Goal: Task Accomplishment & Management: Manage account settings

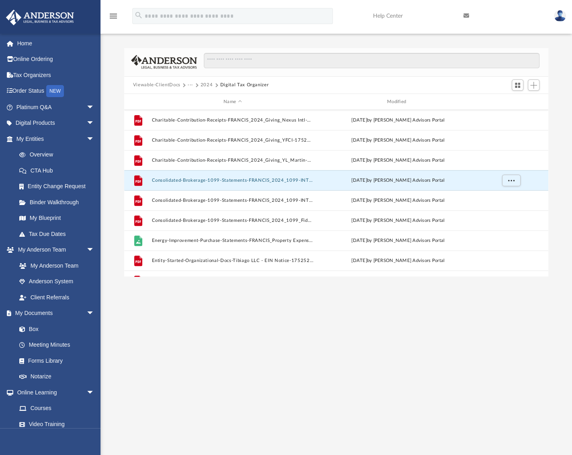
scroll to position [176, 418]
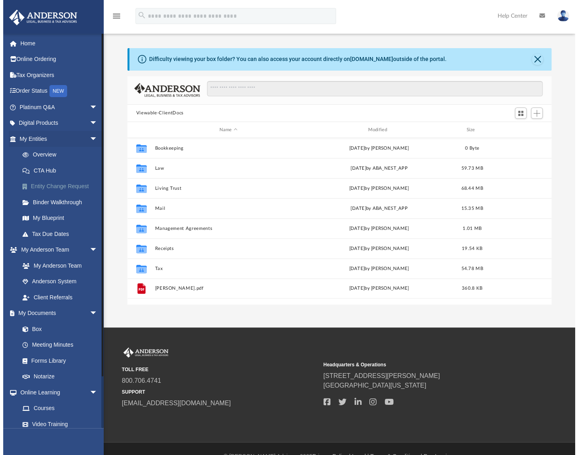
scroll to position [176, 418]
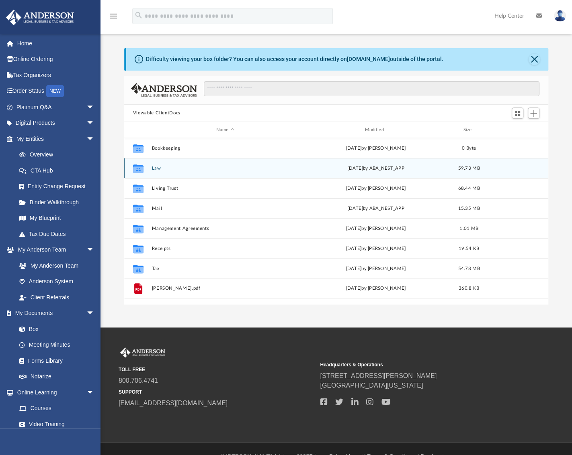
click at [154, 169] on button "Law" at bounding box center [224, 168] width 147 height 5
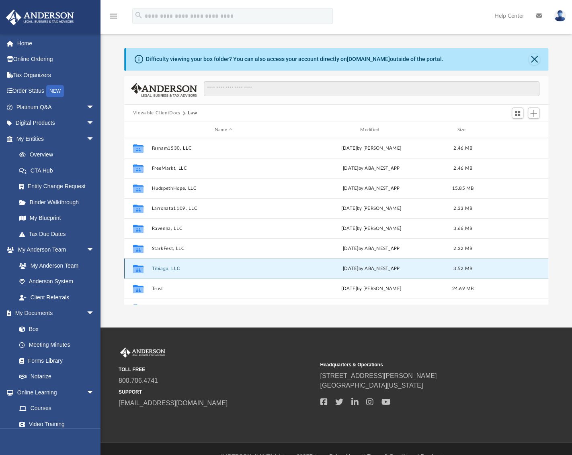
click at [160, 267] on button "Tibiago, LLC" at bounding box center [223, 268] width 144 height 5
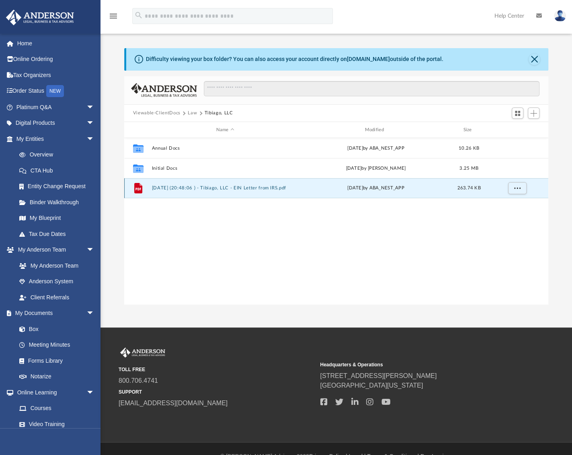
click at [166, 188] on button "2024.05.29 (20:48:06 ) - Tibiago, LLC - EIN Letter from IRS.pdf" at bounding box center [224, 188] width 147 height 5
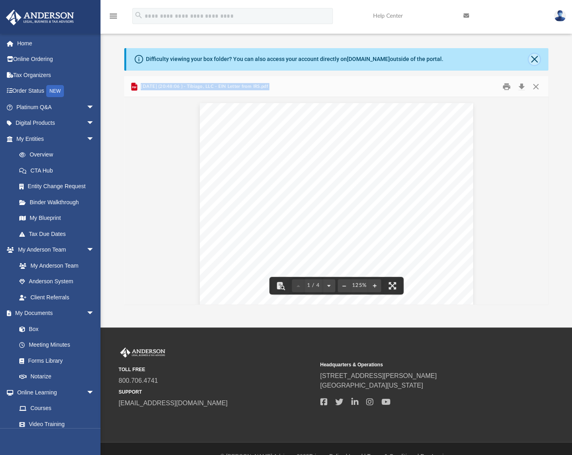
click at [532, 59] on button "Close" at bounding box center [533, 59] width 11 height 11
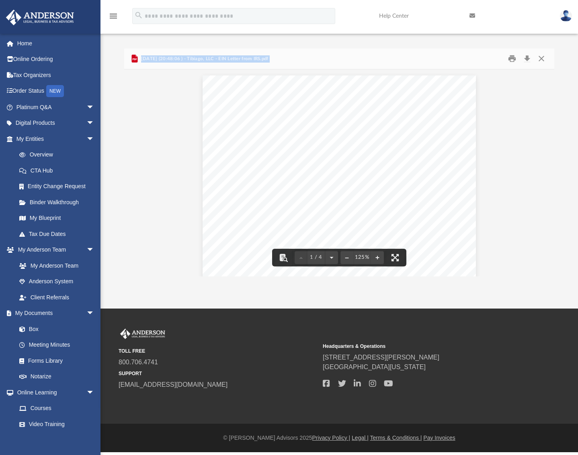
scroll to position [176, 423]
click at [539, 57] on button "Close" at bounding box center [541, 59] width 14 height 12
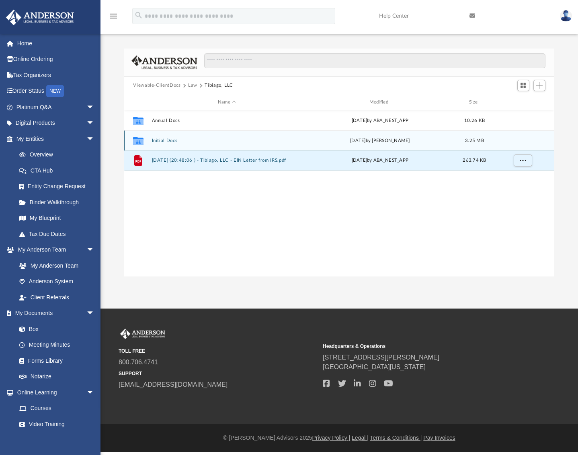
click at [315, 149] on div "Collaborated Folder Initial Docs Mon May 20 2024 by Cynthia Peters 3.25 MB" at bounding box center [338, 141] width 429 height 20
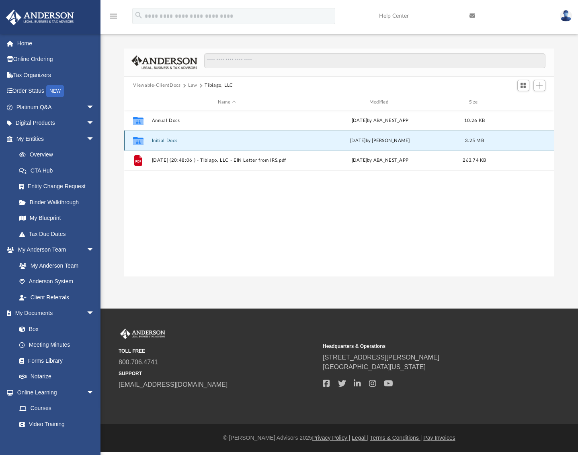
click at [315, 144] on div "Mon May 20 2024 by Cynthia Peters" at bounding box center [380, 140] width 150 height 7
click at [172, 141] on button "Initial Docs" at bounding box center [227, 140] width 150 height 5
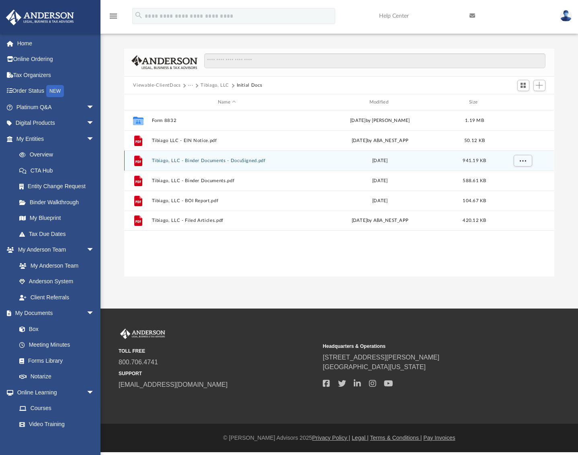
click at [194, 161] on button "Tibiago, LLC - Binder Documents - DocuSigned.pdf" at bounding box center [227, 160] width 150 height 5
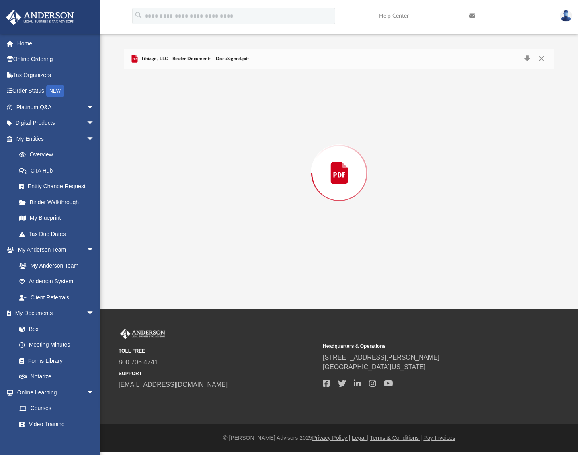
click at [194, 161] on div "Preview" at bounding box center [338, 172] width 429 height 207
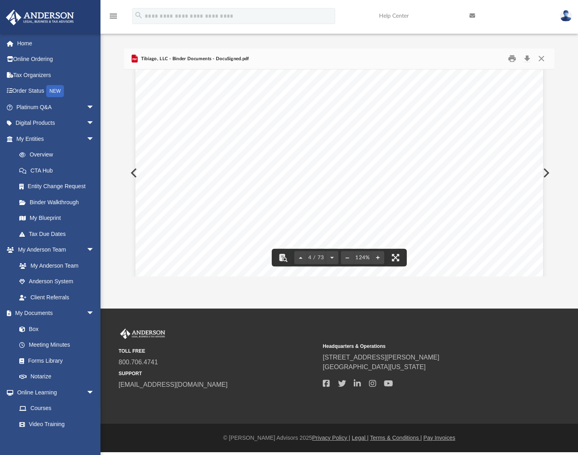
scroll to position [1727, 0]
drag, startPoint x: 294, startPoint y: 156, endPoint x: 337, endPoint y: 155, distance: 43.0
click at [337, 155] on div "Overview of Tibiago, LLC Entity Formation Information State of Organization : W…" at bounding box center [338, 229] width 407 height 527
drag, startPoint x: 301, startPoint y: 156, endPoint x: 461, endPoint y: 154, distance: 160.3
click at [416, 154] on span "1718 Capitol Avenue, Cheyenne, Wyoming 82001" at bounding box center [359, 156] width 113 height 8
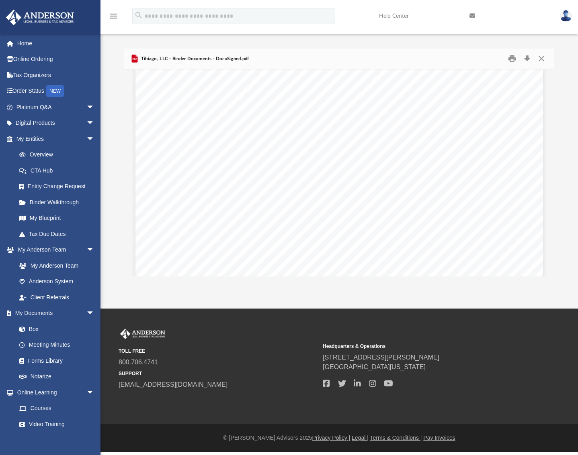
scroll to position [7752, 0]
click at [26, 90] on link "Order Status NEW" at bounding box center [56, 91] width 101 height 16
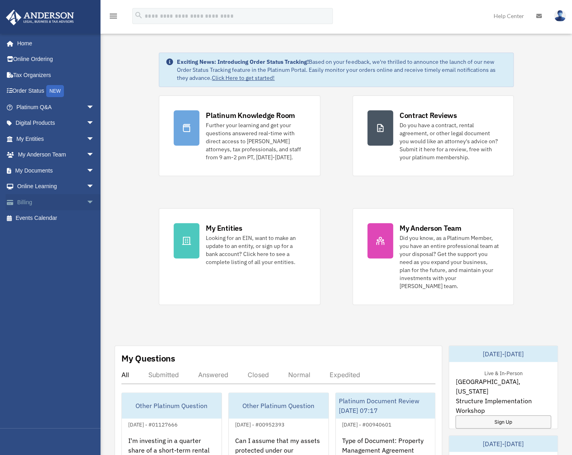
click at [86, 200] on span "arrow_drop_down" at bounding box center [94, 202] width 16 height 16
click at [60, 235] on link "Past Invoices" at bounding box center [58, 235] width 95 height 16
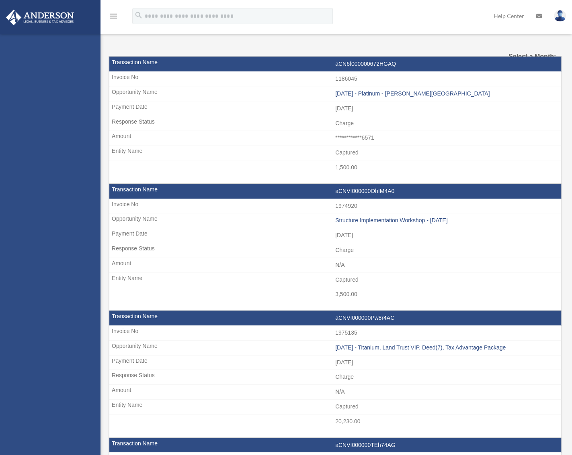
select select
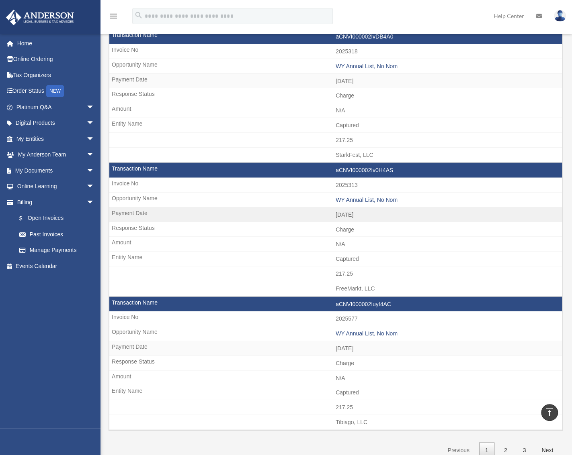
scroll to position [1165, 0]
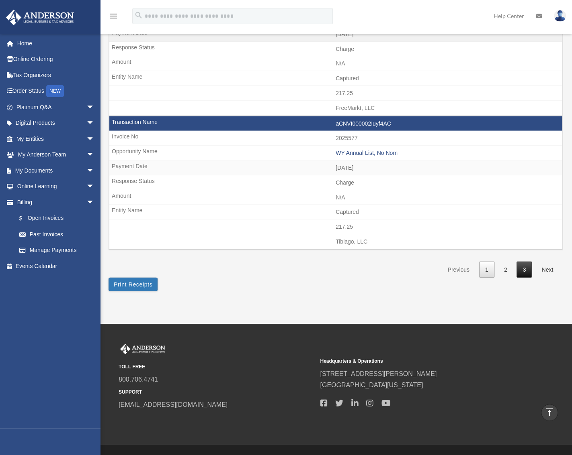
click at [522, 262] on link "3" at bounding box center [523, 270] width 15 height 16
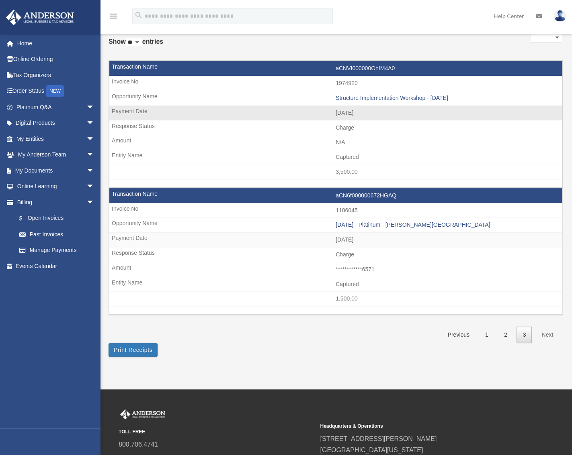
scroll to position [0, 0]
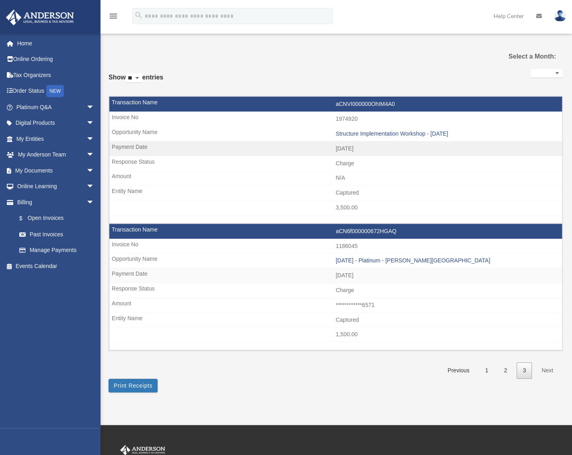
click at [140, 76] on select "** ** ** ***" at bounding box center [134, 78] width 16 height 9
select select "***"
click at [127, 74] on select "** ** ** ***" at bounding box center [134, 78] width 16 height 9
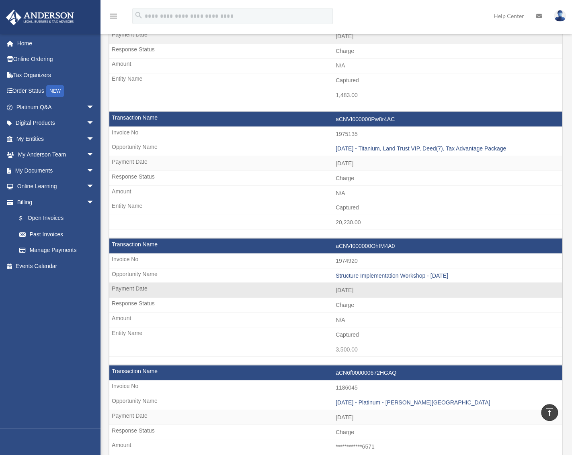
scroll to position [2448, 0]
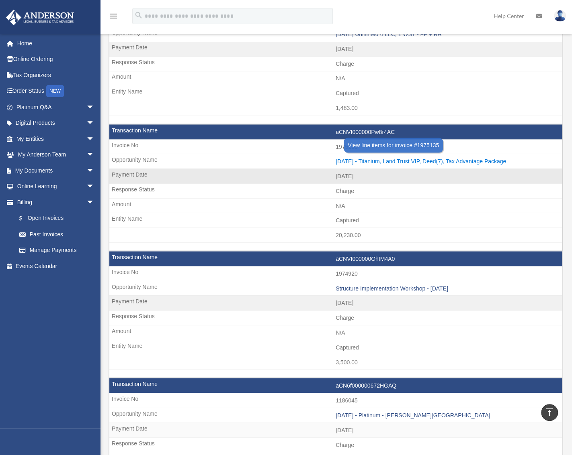
click at [366, 158] on div "[DATE] - Titanium, Land Trust VIP, Deed(7), Tax Advantage Package" at bounding box center [446, 161] width 222 height 7
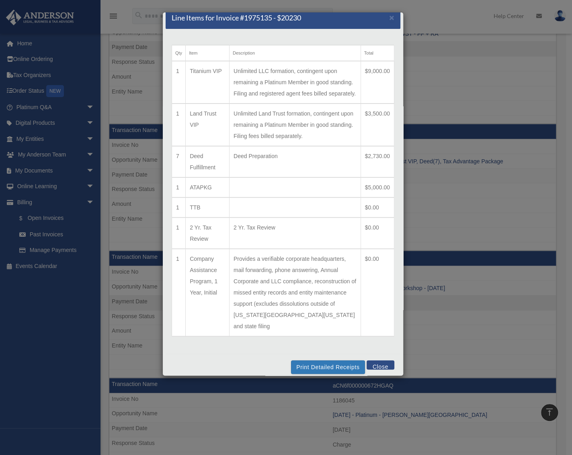
scroll to position [0, 0]
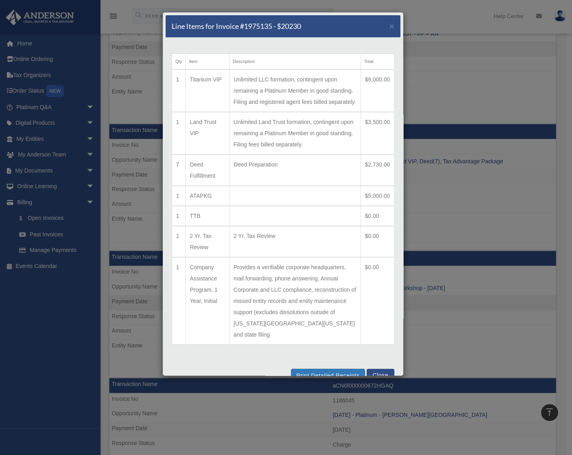
click at [479, 144] on div "Line Items for Invoice #1975135 - $20230 × Qty Item Description Total 1 Titaniu…" at bounding box center [286, 227] width 572 height 455
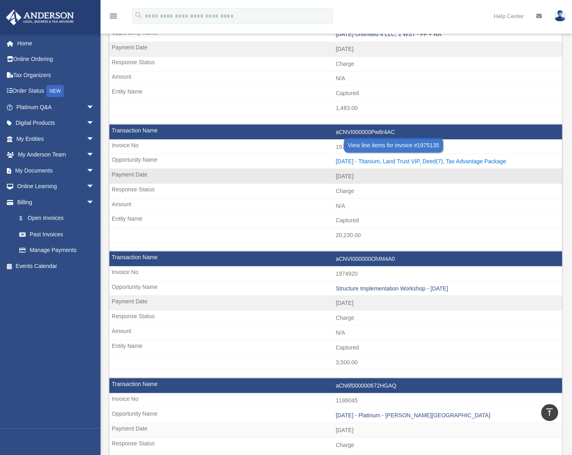
click at [447, 158] on div "[DATE] - Titanium, Land Trust VIP, Deed(7), Tax Advantage Package" at bounding box center [446, 161] width 222 height 7
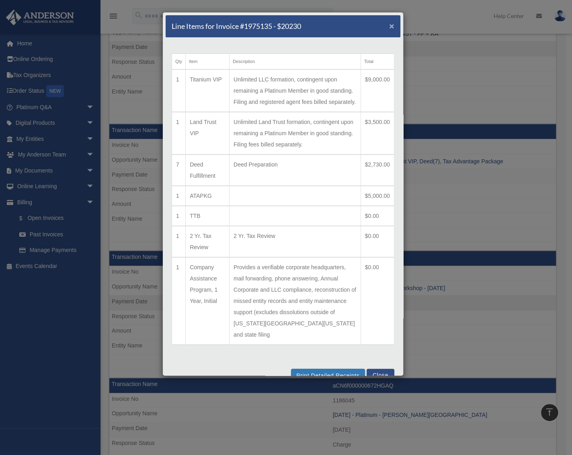
click at [389, 27] on span "×" at bounding box center [391, 25] width 5 height 9
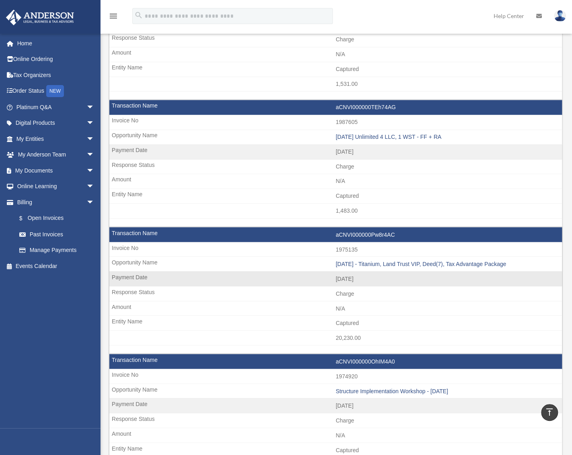
scroll to position [2327, 0]
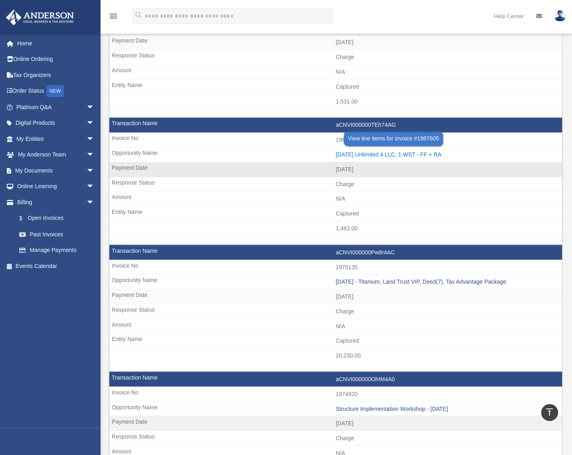
click at [409, 151] on div "[DATE] Unlimited 4 LLC, 1 WST - FF + RA" at bounding box center [446, 154] width 222 height 7
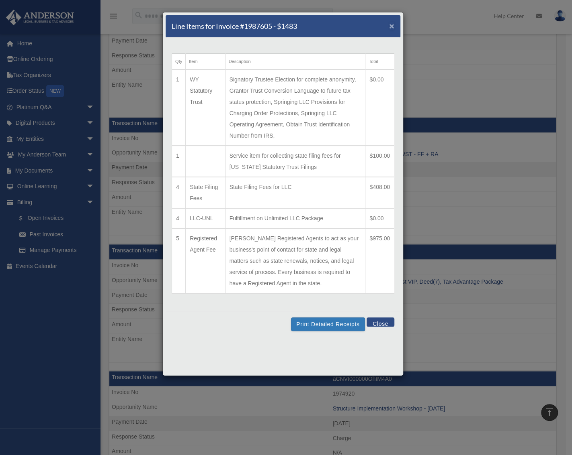
click at [389, 25] on span "×" at bounding box center [391, 25] width 5 height 9
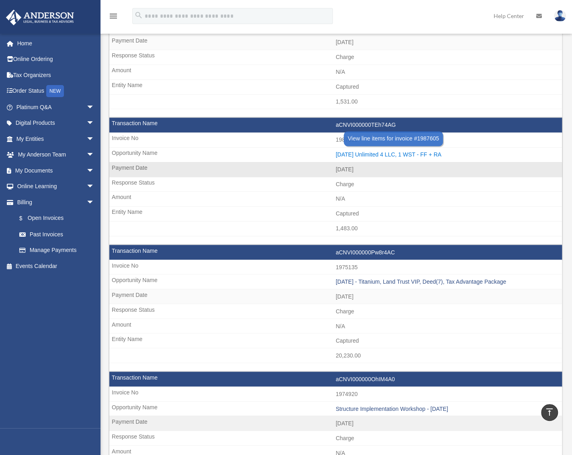
click at [418, 151] on div "[DATE] Unlimited 4 LLC, 1 WST - FF + RA" at bounding box center [446, 154] width 222 height 7
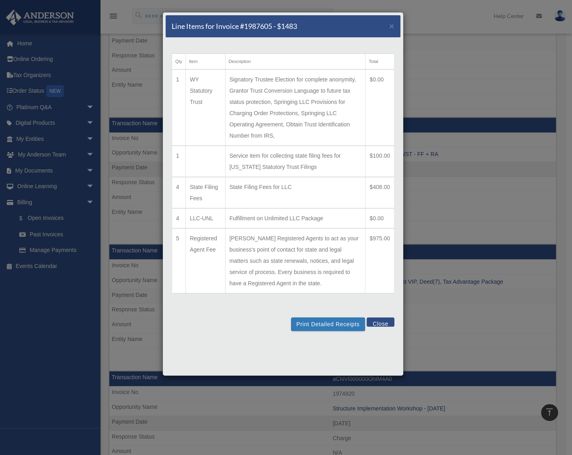
click at [379, 320] on button "Close" at bounding box center [380, 322] width 28 height 9
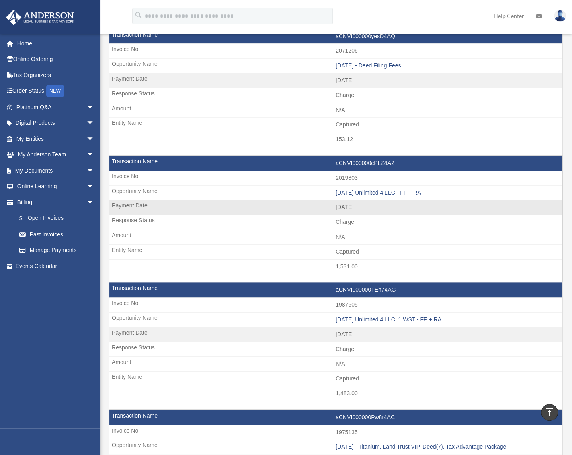
scroll to position [2126, 0]
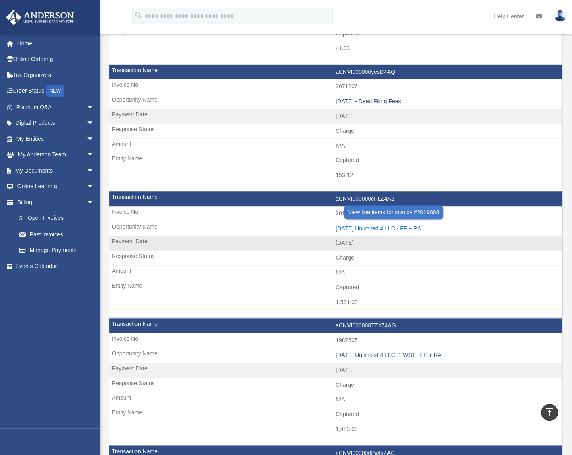
click at [393, 225] on div "[DATE] Unlimited 4 LLC - FF + RA" at bounding box center [446, 228] width 222 height 7
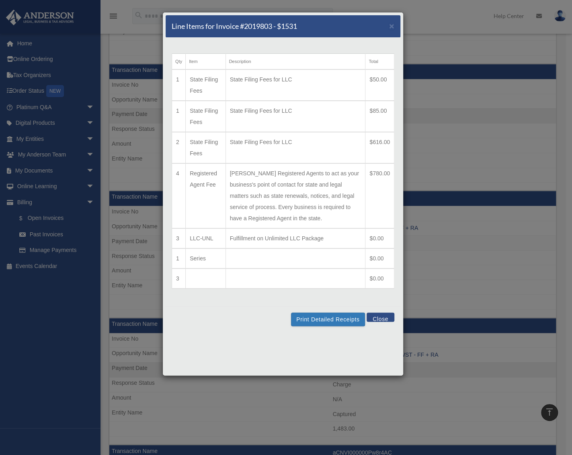
click at [376, 317] on button "Close" at bounding box center [380, 317] width 28 height 9
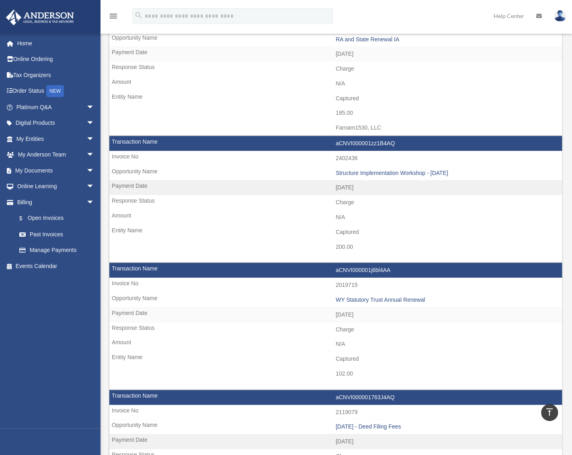
scroll to position [1524, 0]
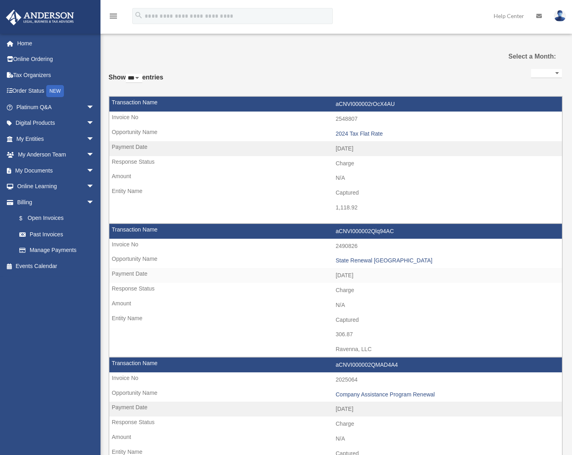
select select "***"
select select
